Goal: Task Accomplishment & Management: Manage account settings

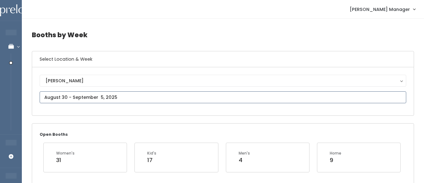
click at [63, 97] on input "text" at bounding box center [223, 97] width 367 height 12
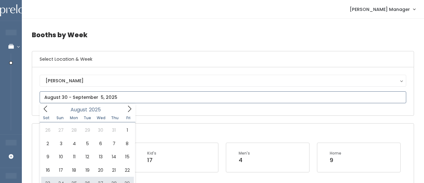
type input "August 23 to August 29"
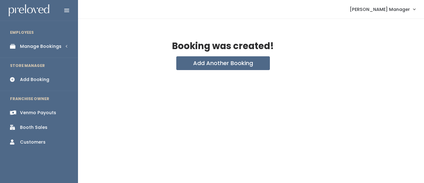
click at [32, 41] on link "Manage Bookings" at bounding box center [39, 46] width 78 height 14
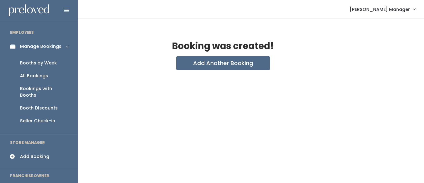
click at [32, 105] on div "Booth Discounts" at bounding box center [39, 108] width 38 height 7
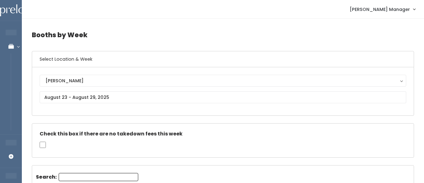
drag, startPoint x: 380, startPoint y: 126, endPoint x: 317, endPoint y: 126, distance: 62.5
drag, startPoint x: 375, startPoint y: 118, endPoint x: 324, endPoint y: 115, distance: 51.6
drag, startPoint x: 385, startPoint y: 126, endPoint x: 316, endPoint y: 125, distance: 69.3
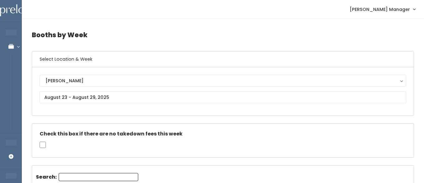
drag, startPoint x: 374, startPoint y: 112, endPoint x: 321, endPoint y: 108, distance: 53.2
drag, startPoint x: 378, startPoint y: 101, endPoint x: 324, endPoint y: 95, distance: 54.4
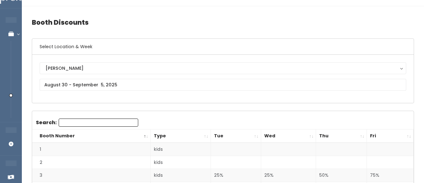
scroll to position [17, 0]
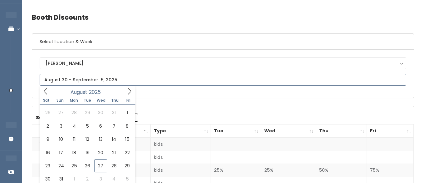
click at [118, 79] on input "text" at bounding box center [223, 80] width 367 height 12
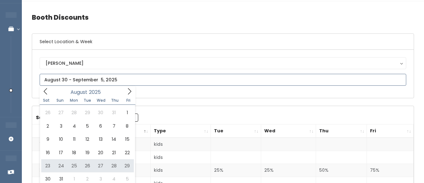
type input "[DATE] to [DATE]"
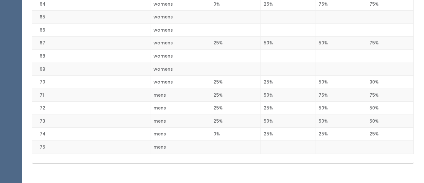
scroll to position [993, 0]
